Goal: Task Accomplishment & Management: Manage account settings

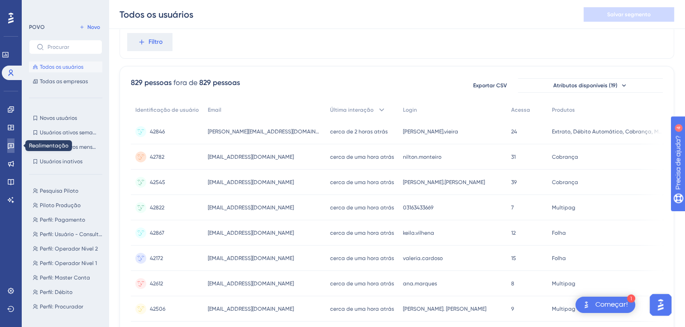
click at [10, 148] on icon at bounding box center [11, 146] width 6 height 6
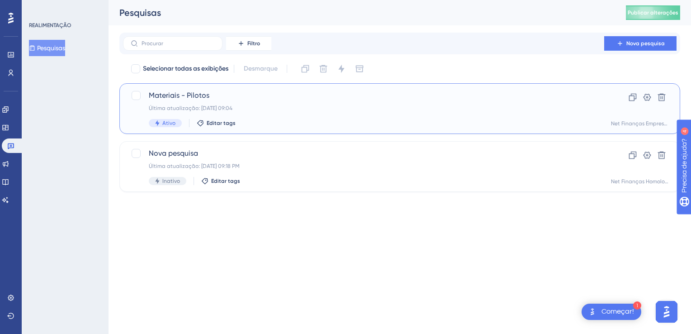
click at [234, 107] on div "Última atualização: [DATE] 09:04" at bounding box center [364, 108] width 430 height 7
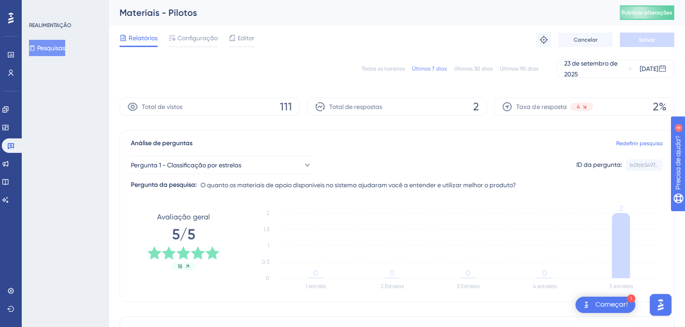
click at [384, 70] on div "Todos os horários" at bounding box center [383, 68] width 43 height 7
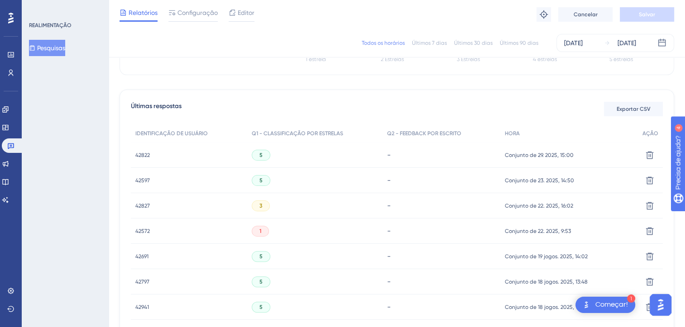
scroll to position [271, 0]
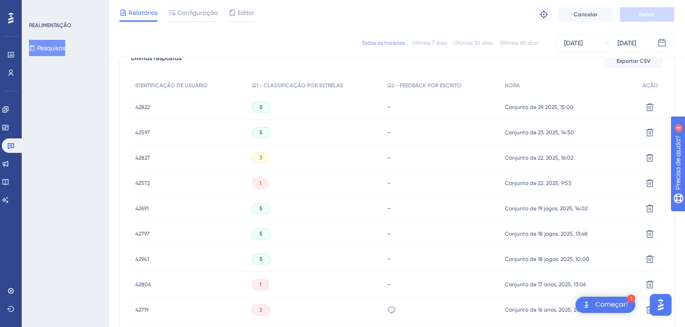
click at [141, 106] on span "42822" at bounding box center [142, 107] width 14 height 7
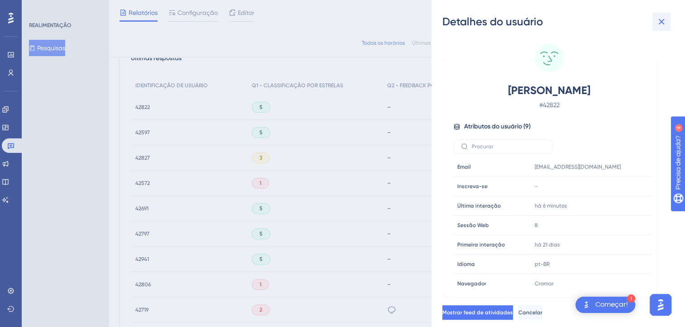
click at [664, 25] on icon at bounding box center [661, 21] width 11 height 11
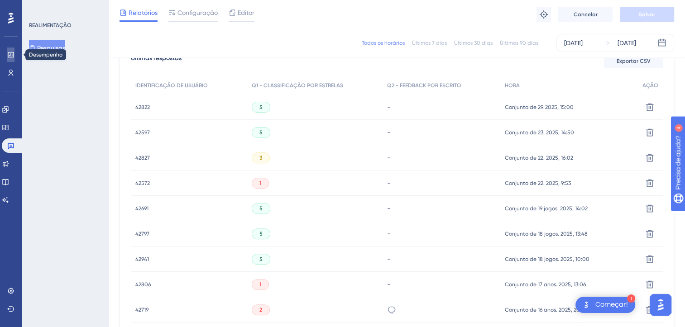
click at [8, 57] on icon at bounding box center [11, 54] width 6 height 5
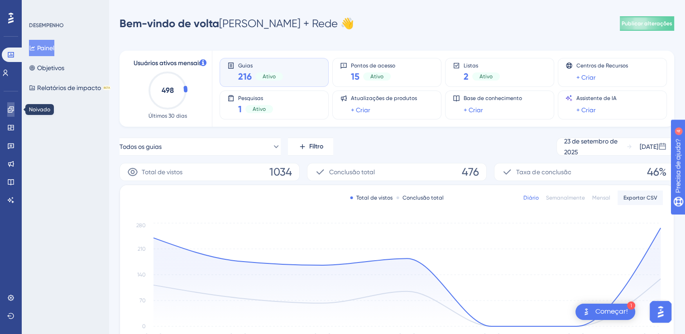
click at [14, 110] on link at bounding box center [10, 109] width 7 height 14
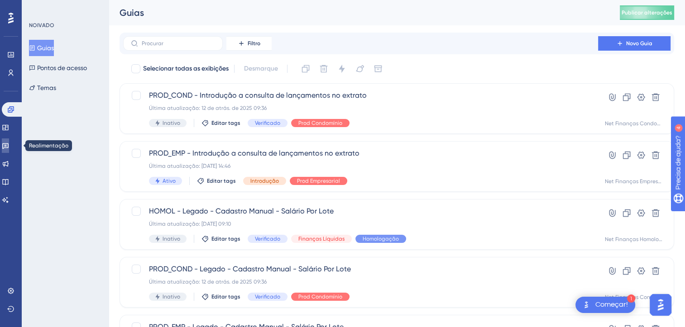
click at [8, 148] on icon at bounding box center [5, 146] width 6 height 6
